Goal: Information Seeking & Learning: Learn about a topic

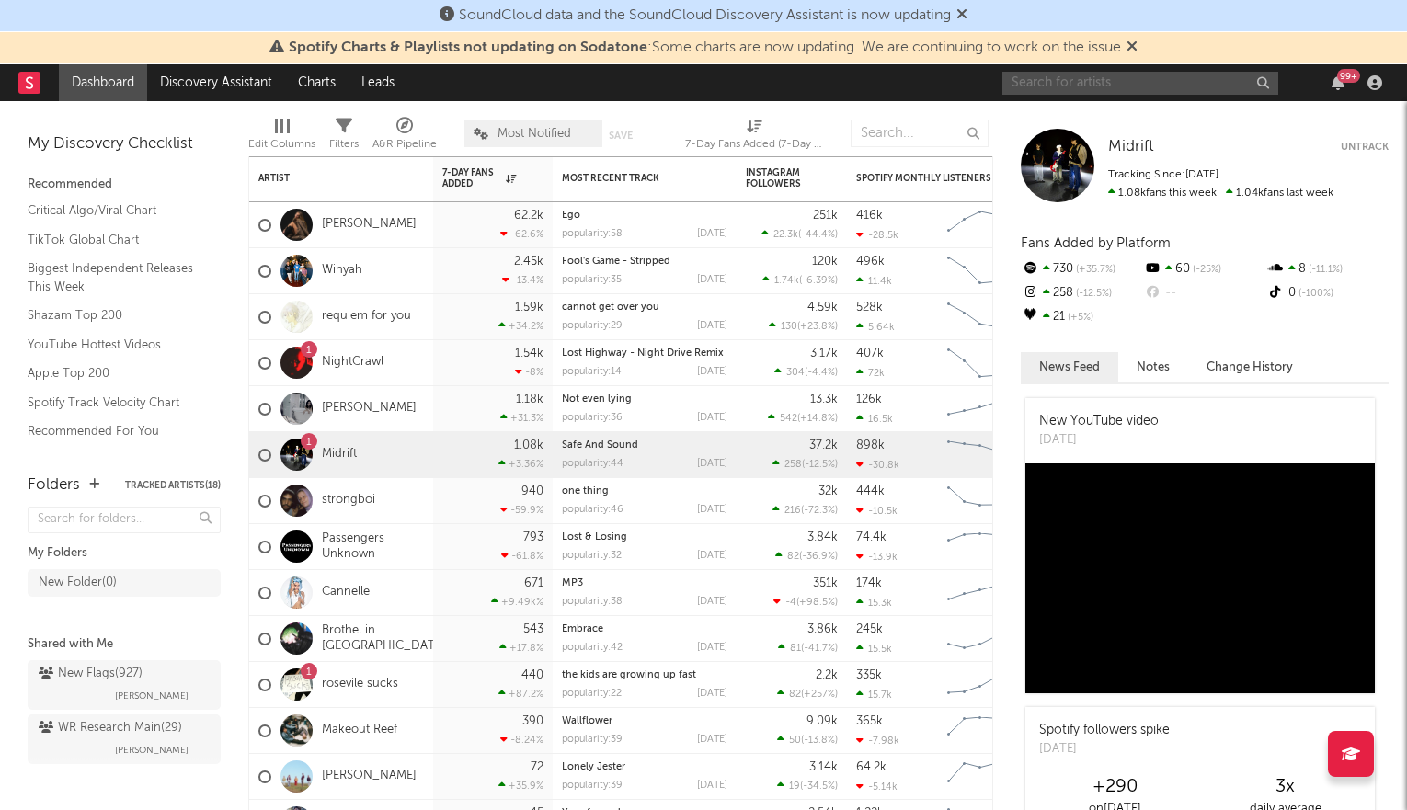
click at [1076, 81] on input "text" at bounding box center [1140, 83] width 276 height 23
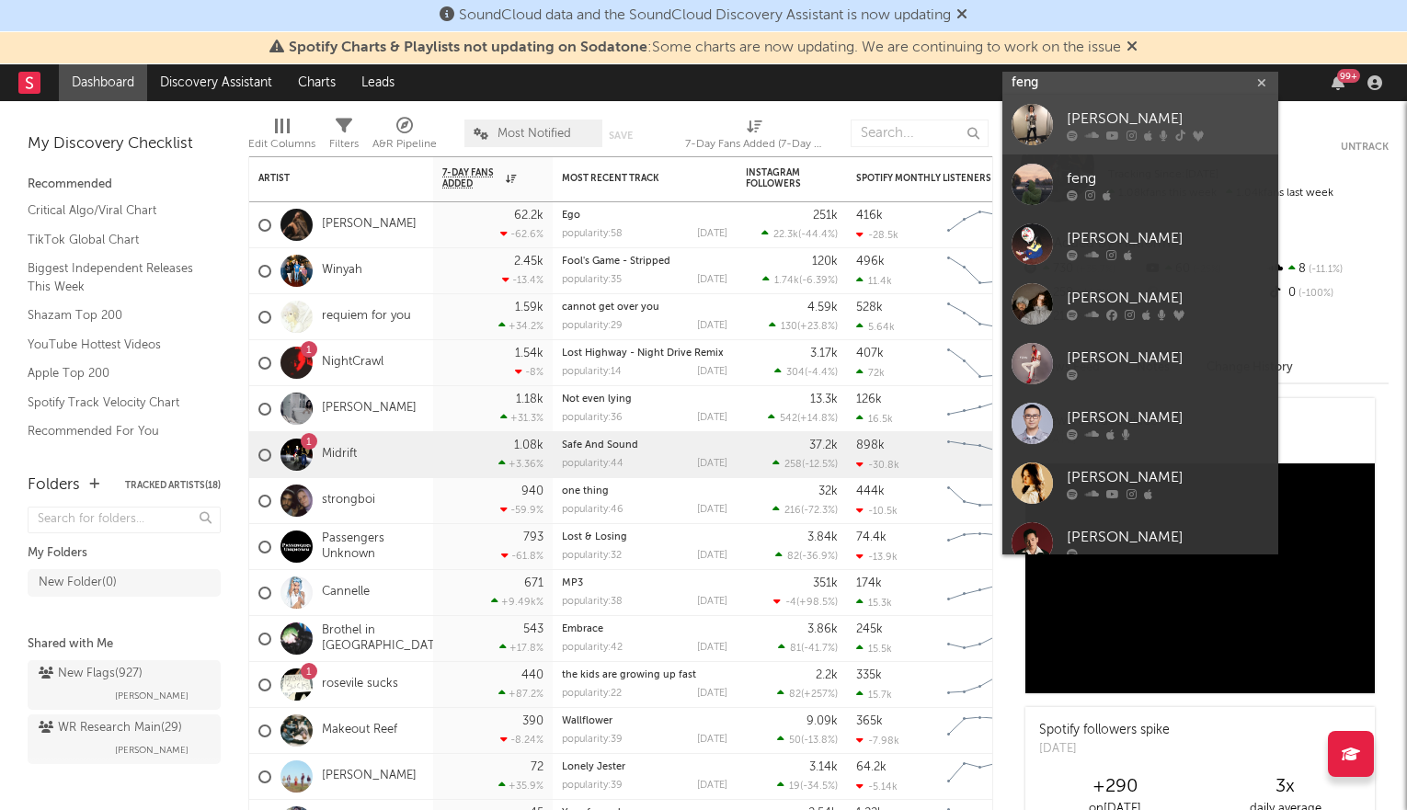
type input "feng"
click at [1119, 125] on div "[PERSON_NAME]" at bounding box center [1168, 119] width 202 height 22
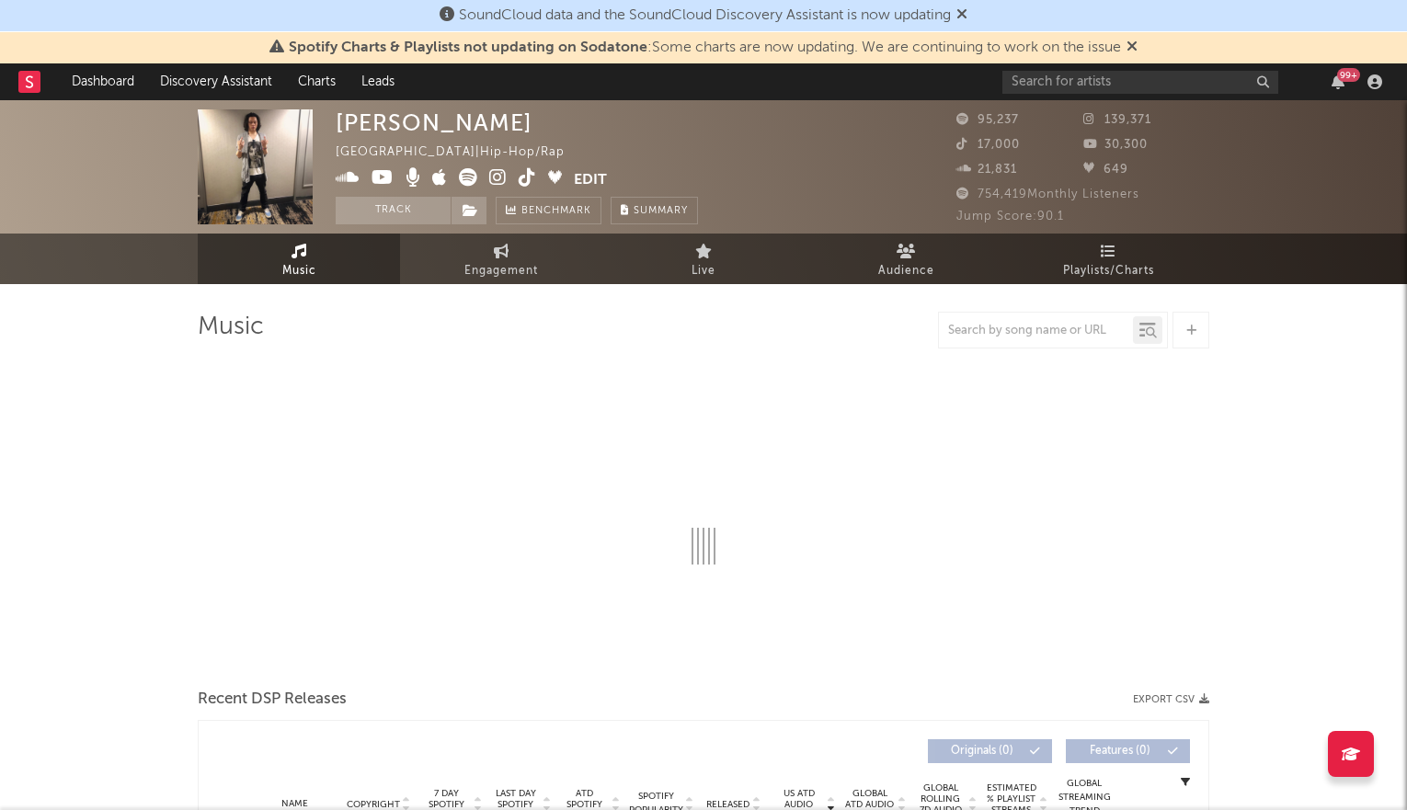
select select "6m"
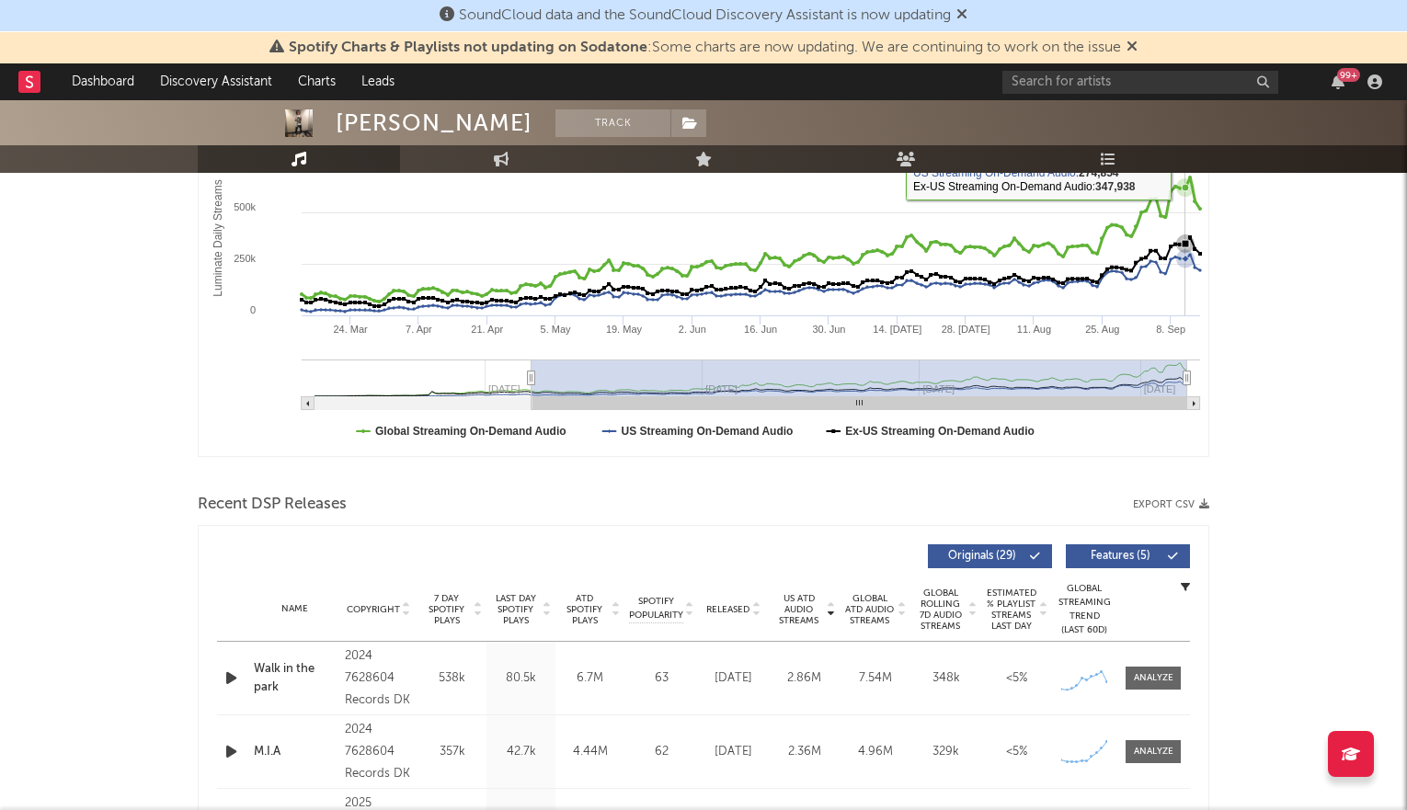
scroll to position [582, 0]
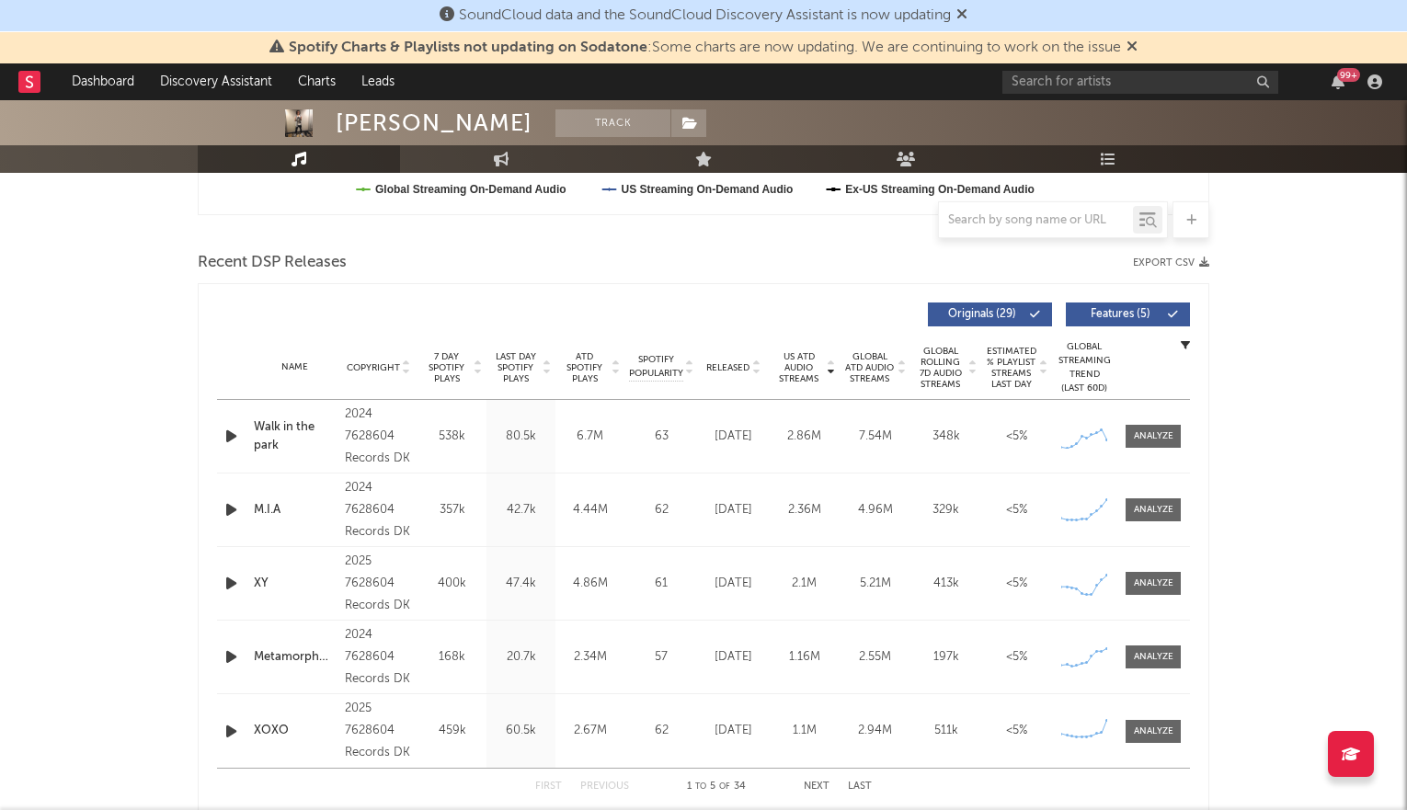
click at [543, 360] on icon at bounding box center [546, 363] width 9 height 7
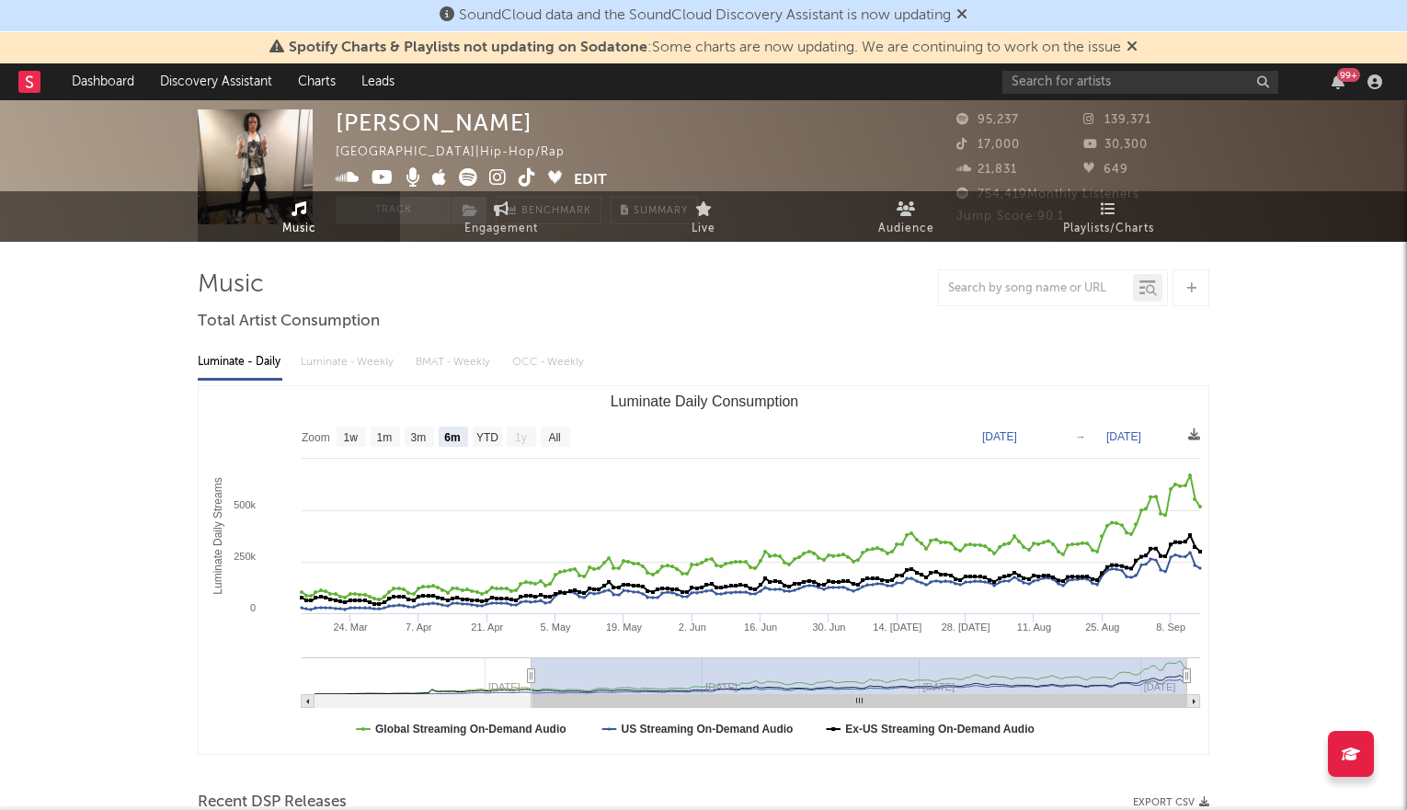
scroll to position [0, 0]
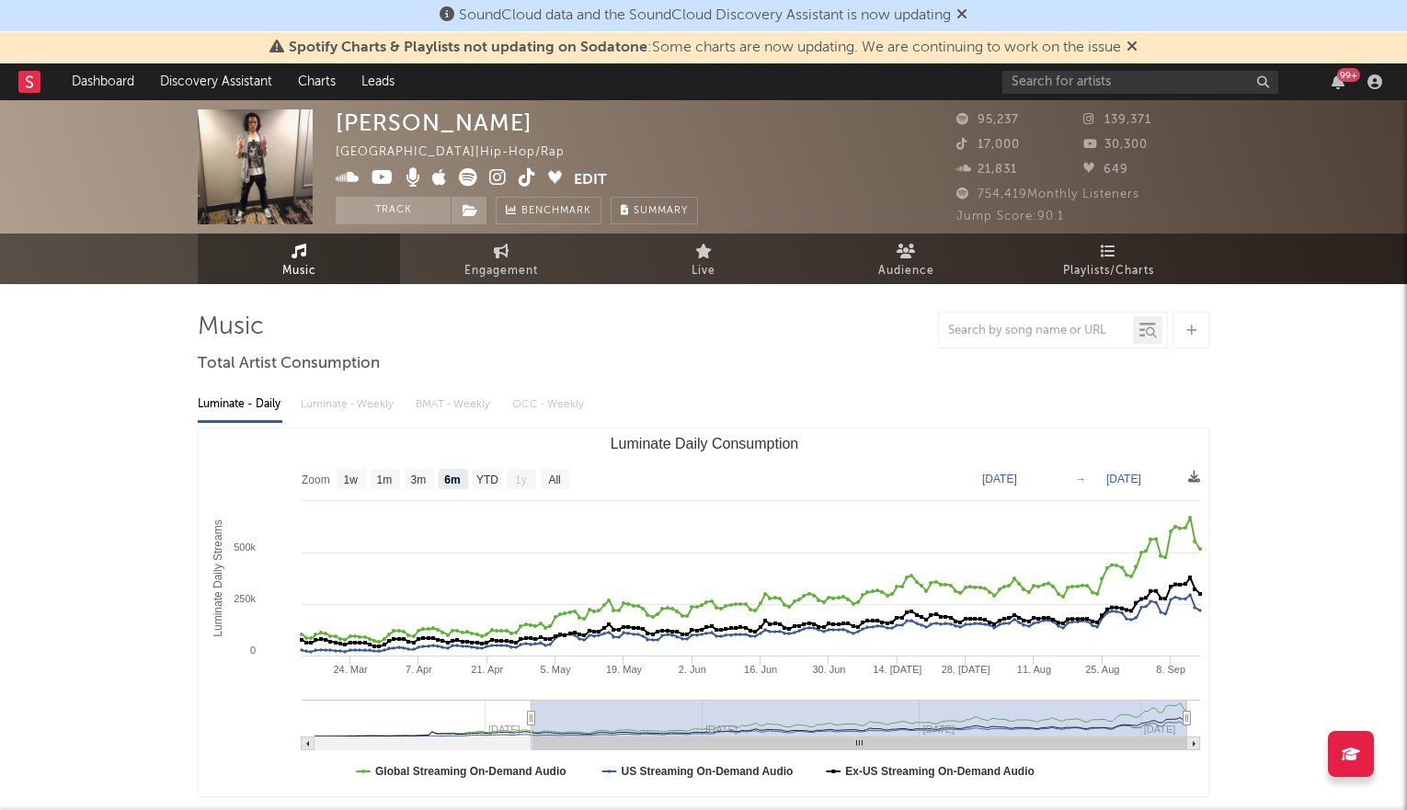
click at [497, 175] on icon at bounding box center [497, 177] width 17 height 18
